Goal: Go to known website: Access a specific website the user already knows

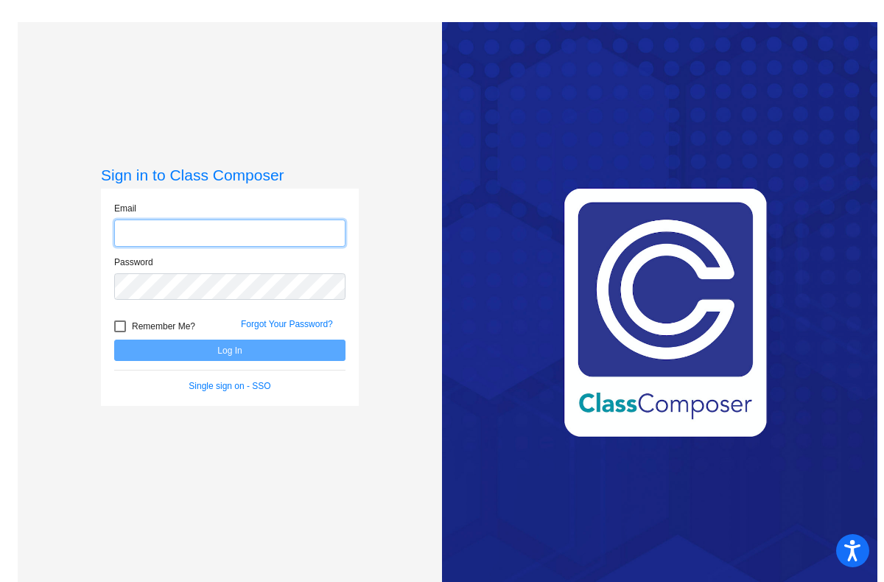
type input "[PERSON_NAME][EMAIL_ADDRESS][PERSON_NAME][DOMAIN_NAME]"
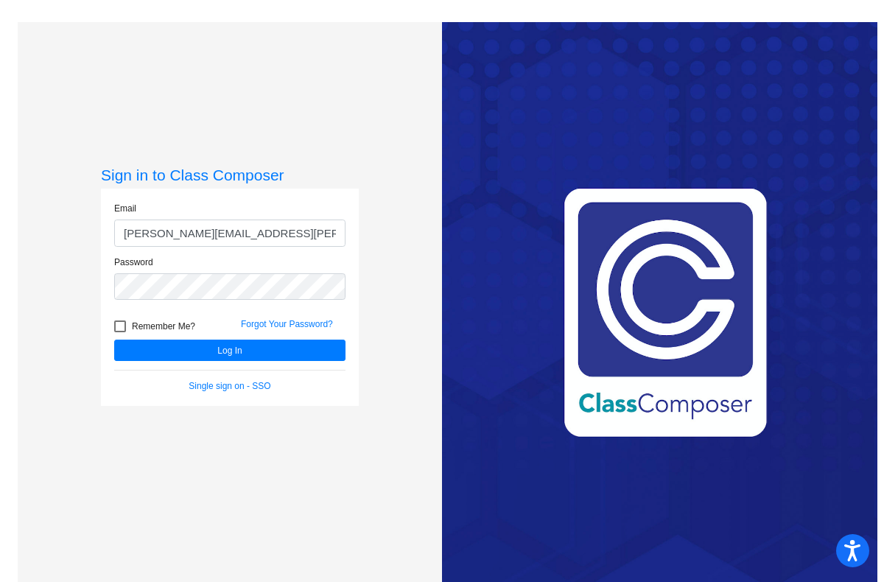
click at [116, 326] on div at bounding box center [120, 326] width 12 height 12
click at [119, 332] on input "Remember Me?" at bounding box center [119, 332] width 1 height 1
checkbox input "true"
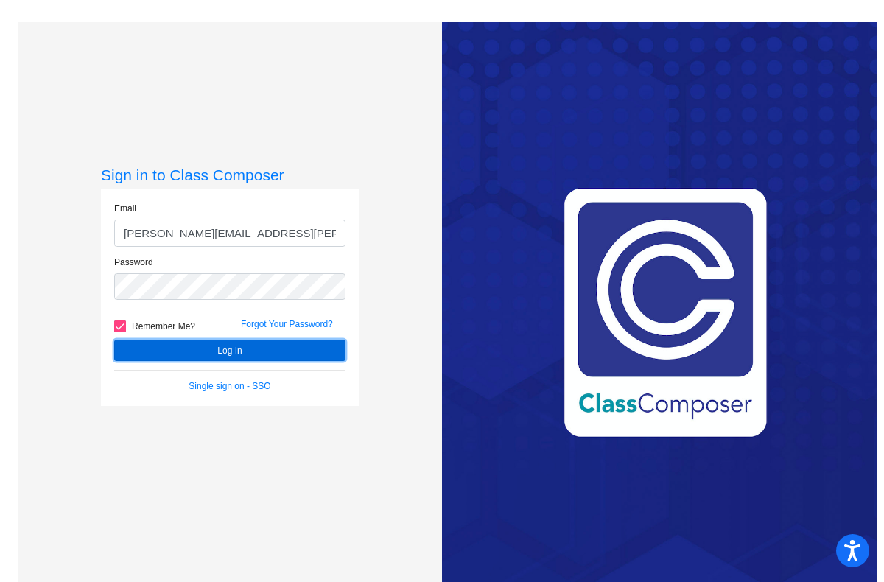
click at [227, 350] on button "Log In" at bounding box center [229, 350] width 231 height 21
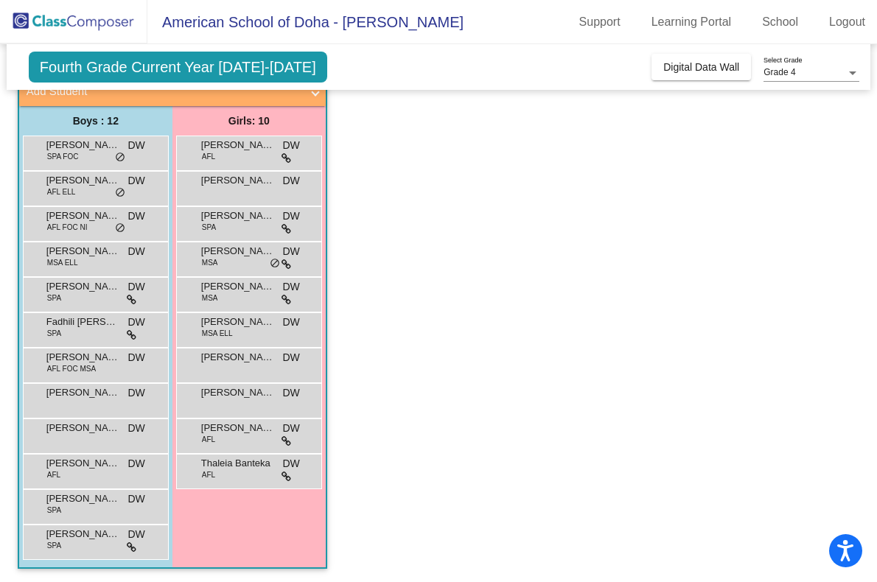
scroll to position [102, 0]
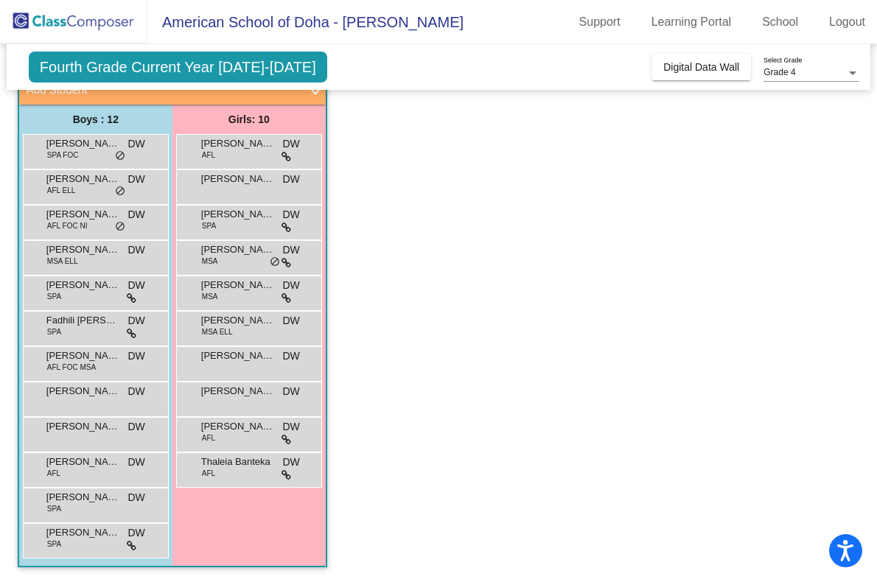
click at [215, 77] on span "Fourth Grade Current Year [DATE]-[DATE]" at bounding box center [178, 67] width 298 height 31
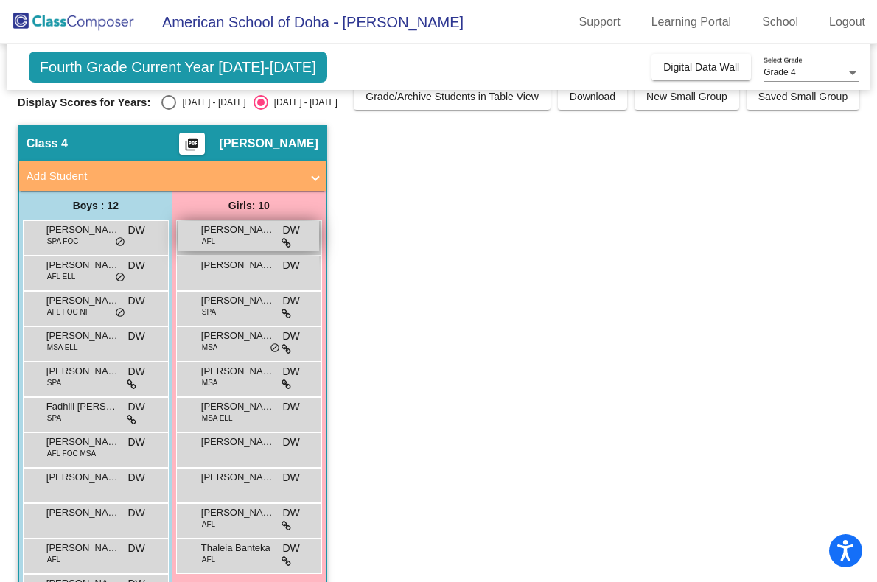
scroll to position [0, 0]
